Goal: Find specific page/section: Find specific page/section

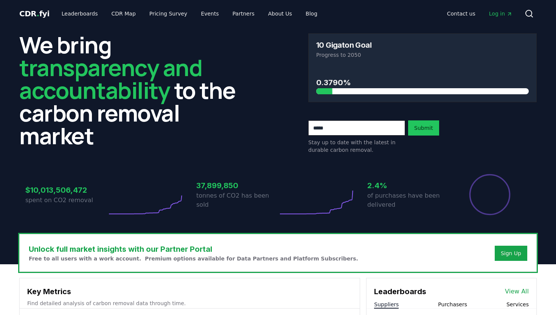
click at [79, 13] on link "Leaderboards" at bounding box center [80, 14] width 48 height 14
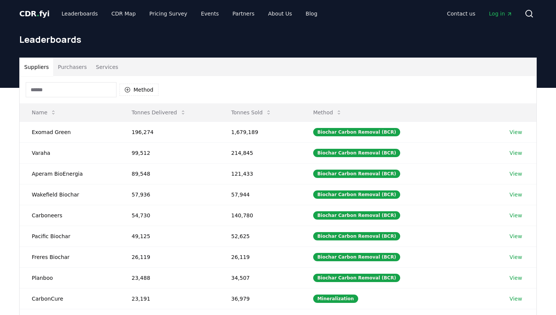
click at [82, 67] on button "Purchasers" at bounding box center [72, 67] width 38 height 18
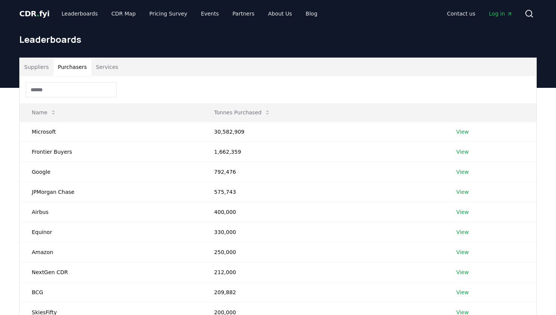
click at [72, 91] on input at bounding box center [71, 89] width 91 height 15
type input "*"
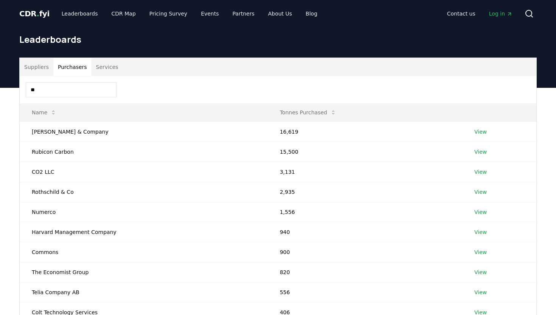
type input "*"
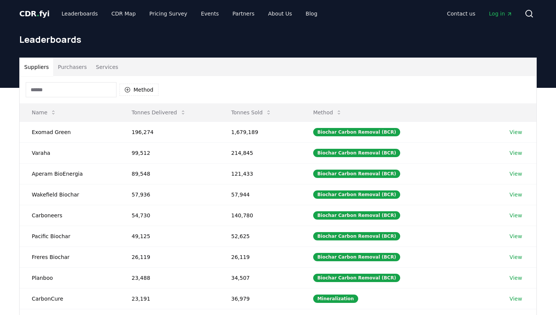
click at [45, 63] on button "Suppliers" at bounding box center [37, 67] width 34 height 18
click at [55, 92] on input at bounding box center [71, 89] width 91 height 15
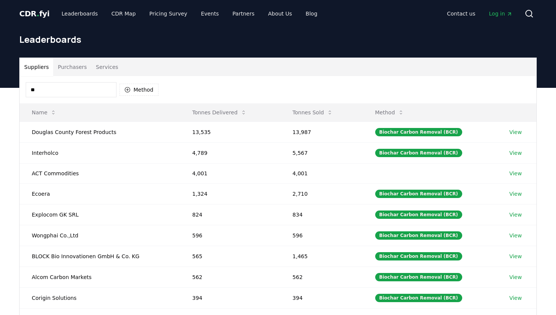
type input "*"
